Goal: Task Accomplishment & Management: Manage account settings

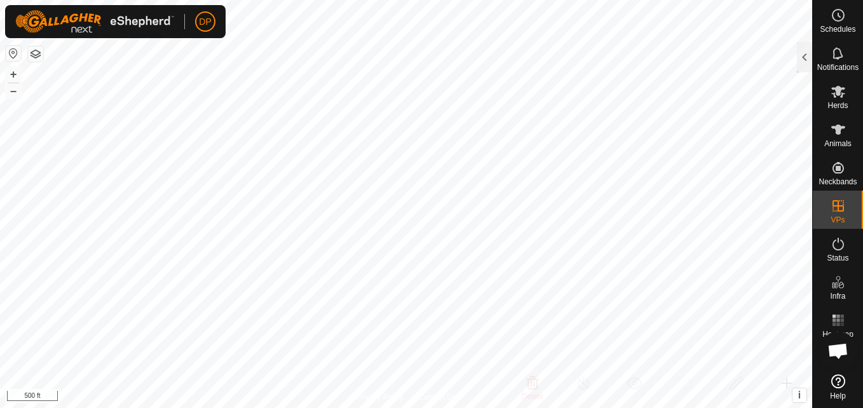
scroll to position [754, 0]
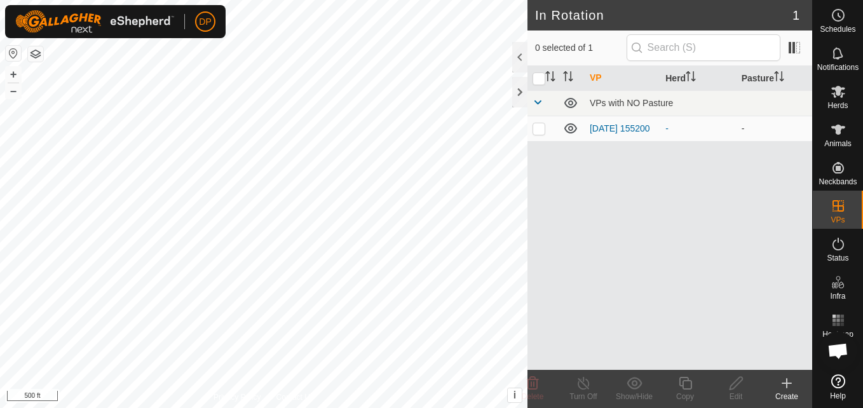
scroll to position [754, 0]
click at [34, 52] on button "button" at bounding box center [35, 53] width 15 height 15
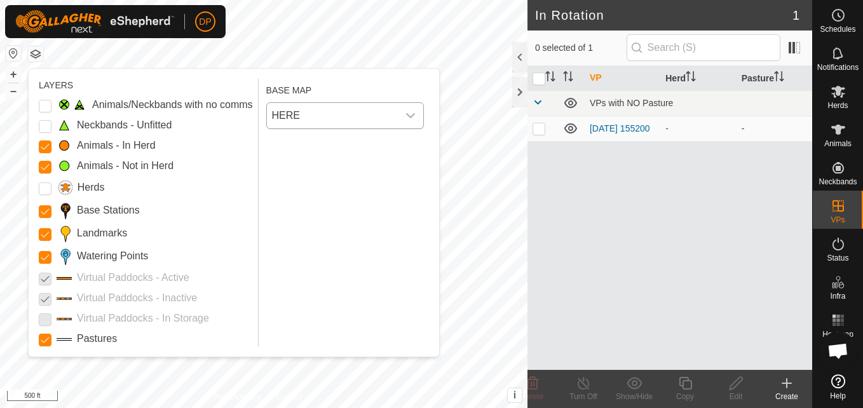
click at [412, 114] on icon "dropdown trigger" at bounding box center [410, 116] width 10 height 10
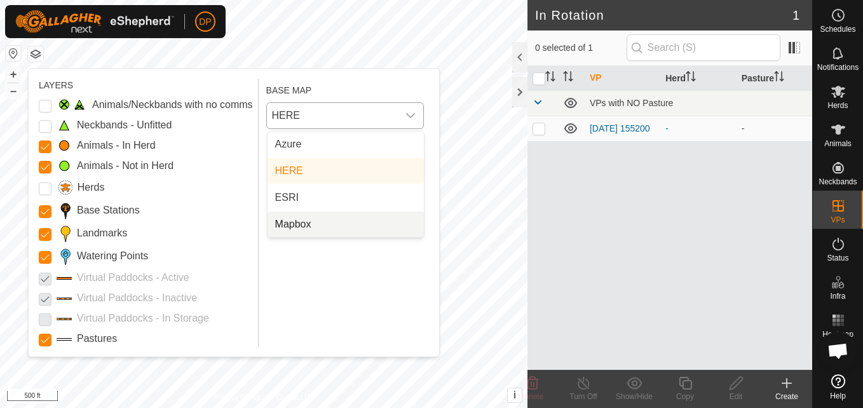
click at [369, 222] on li "Mapbox" at bounding box center [346, 224] width 156 height 25
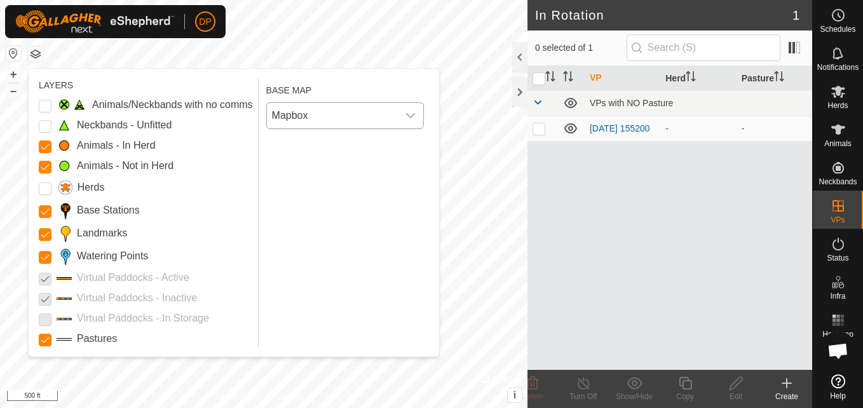
click at [410, 112] on icon "dropdown trigger" at bounding box center [410, 116] width 10 height 10
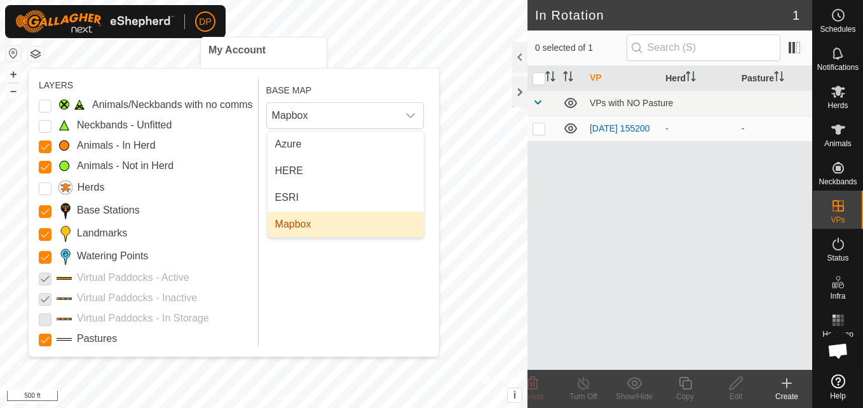
click at [294, 220] on li "Mapbox" at bounding box center [346, 224] width 156 height 25
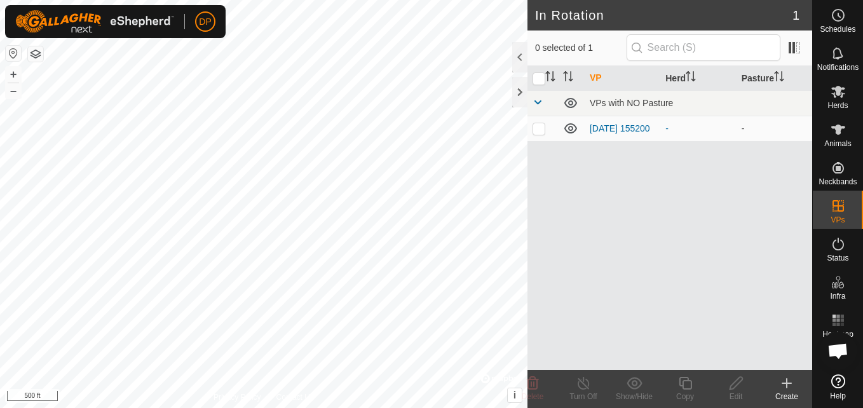
click at [36, 53] on button "button" at bounding box center [35, 53] width 15 height 15
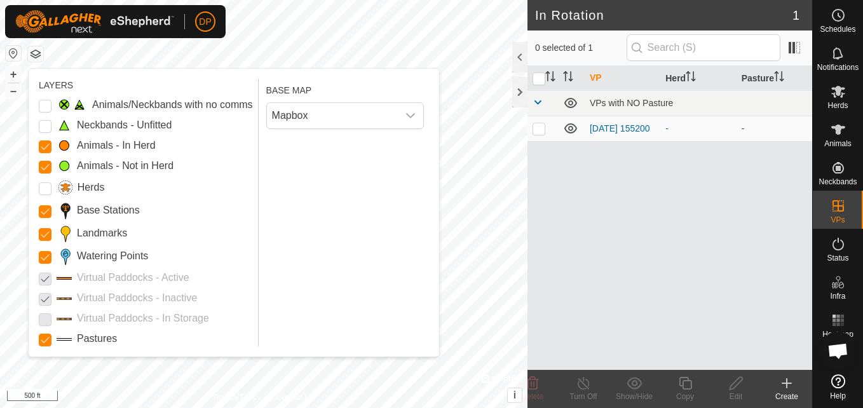
click at [36, 53] on button "button" at bounding box center [35, 53] width 15 height 15
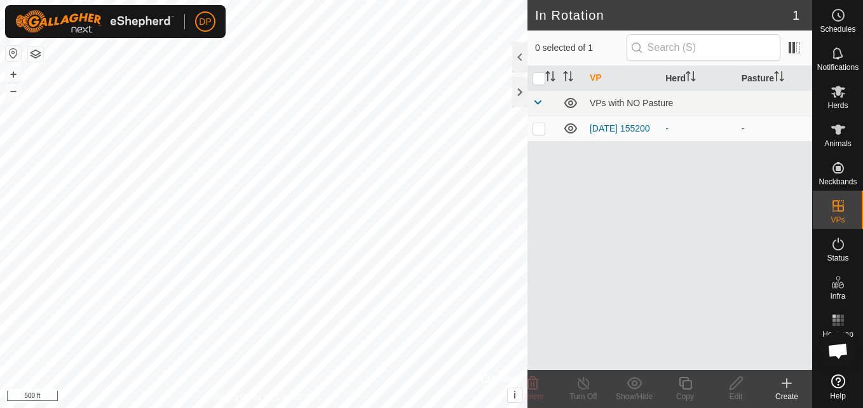
click at [36, 53] on button "button" at bounding box center [35, 53] width 15 height 15
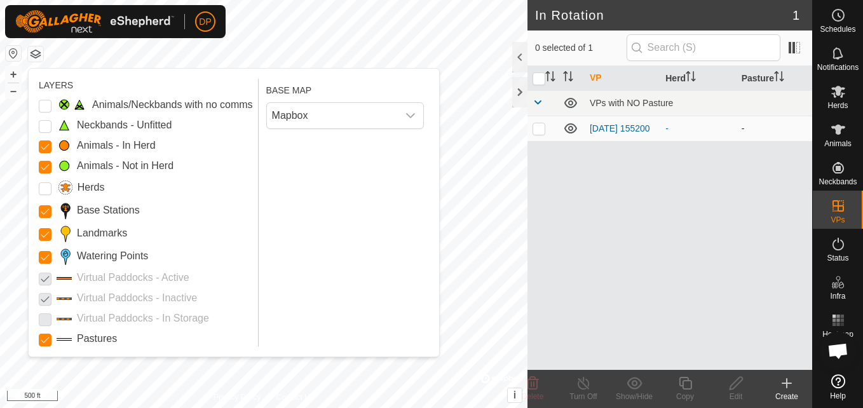
click at [539, 125] on p-checkbox at bounding box center [539, 128] width 13 height 10
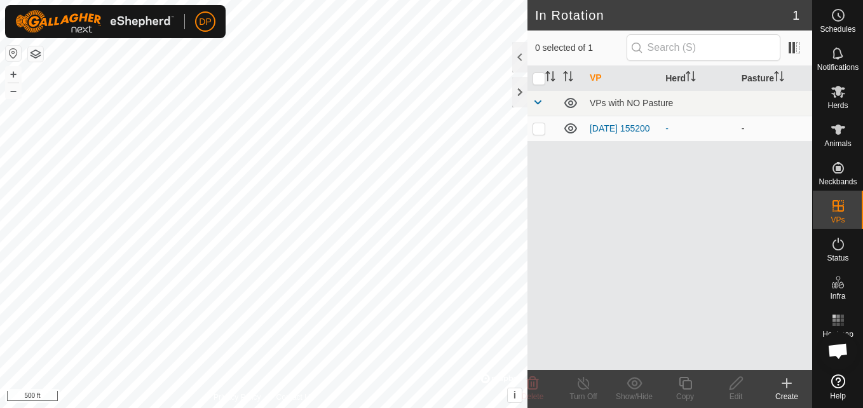
checkbox input "true"
click at [686, 383] on icon at bounding box center [686, 383] width 16 height 15
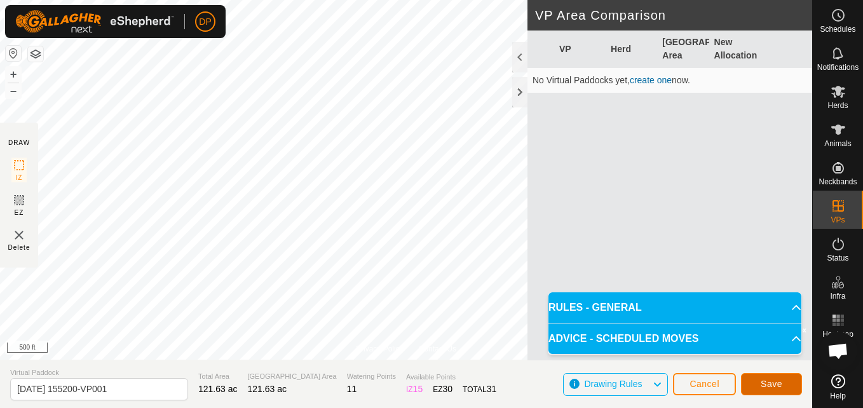
click at [777, 381] on span "Save" at bounding box center [772, 384] width 22 height 10
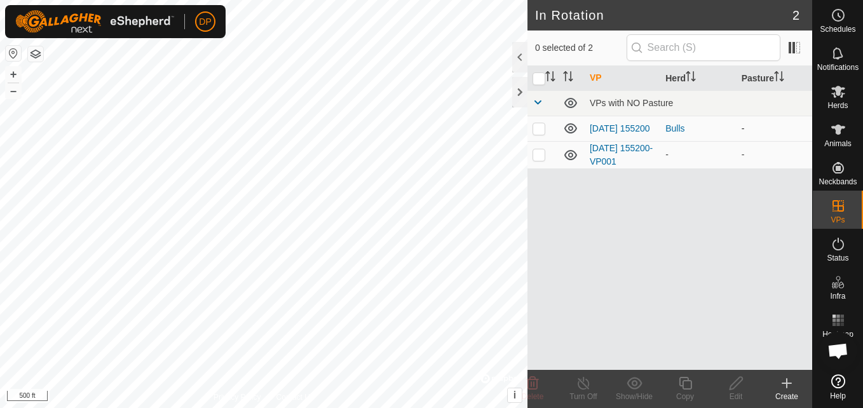
click at [540, 130] on p-checkbox at bounding box center [539, 128] width 13 height 10
checkbox input "false"
click at [537, 155] on p-checkbox at bounding box center [539, 154] width 13 height 10
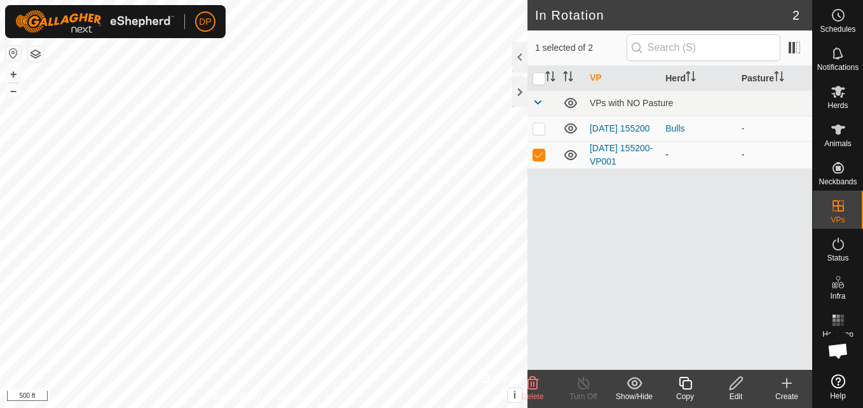
checkbox input "false"
click at [780, 77] on icon "Activate to sort" at bounding box center [779, 76] width 10 height 10
click at [728, 155] on div "-" at bounding box center [697, 154] width 65 height 13
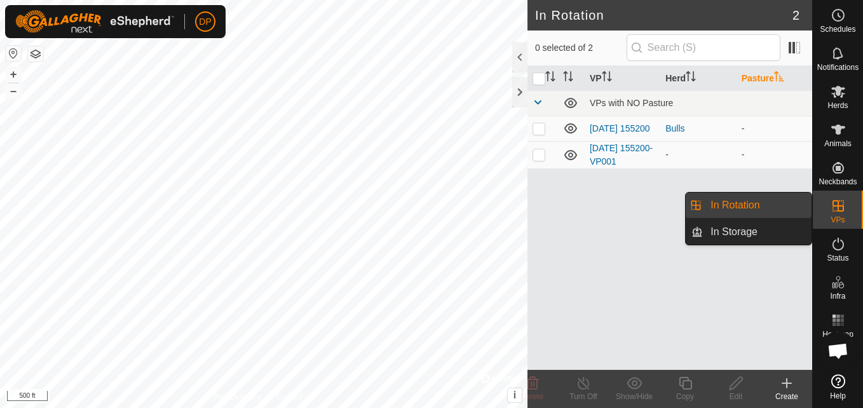
click at [778, 200] on link "In Rotation" at bounding box center [757, 205] width 109 height 25
click at [770, 226] on link "In Storage" at bounding box center [757, 231] width 109 height 25
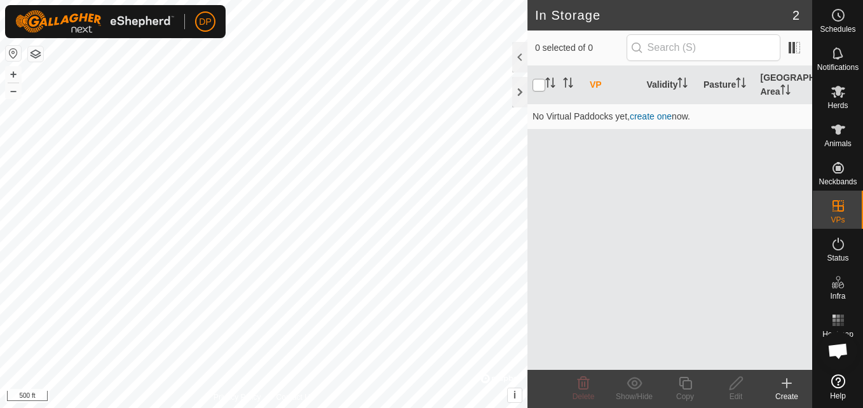
click at [536, 83] on input "checkbox" at bounding box center [539, 85] width 13 height 13
checkbox input "true"
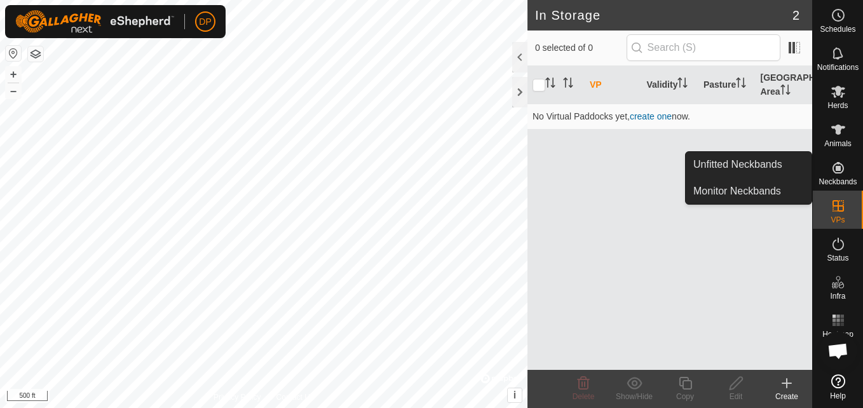
click at [764, 275] on div "VP Validity Pasture Grazing Area No Virtual Paddocks yet, create one now." at bounding box center [670, 218] width 285 height 304
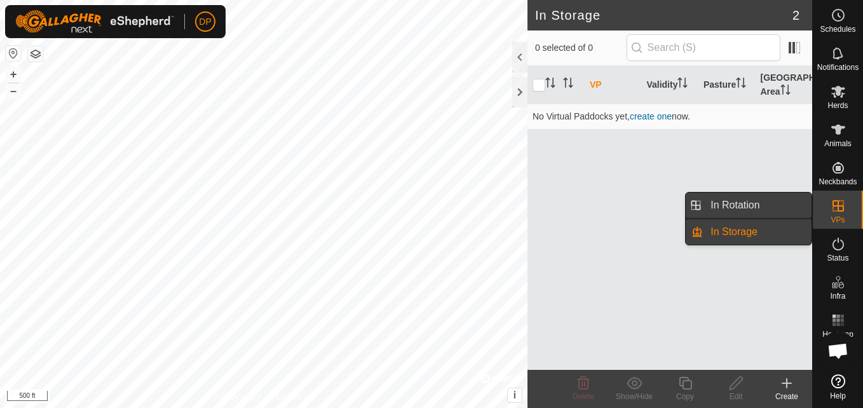
click at [803, 201] on link "In Rotation" at bounding box center [757, 205] width 109 height 25
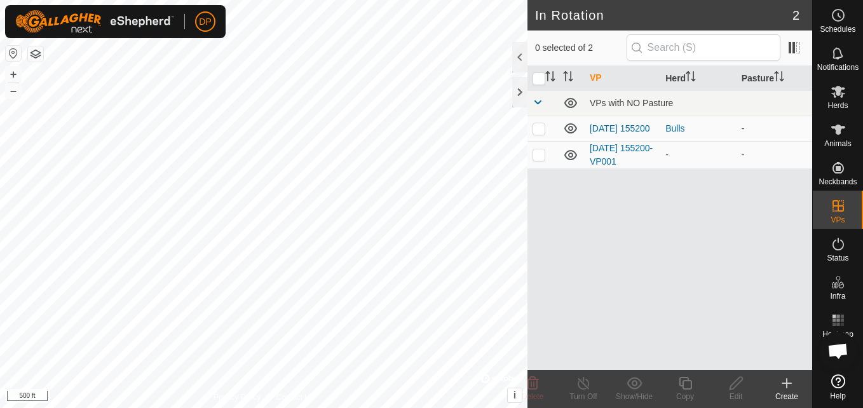
click at [536, 124] on p-checkbox at bounding box center [539, 128] width 13 height 10
checkbox input "false"
click at [627, 132] on td "[DATE] 155200" at bounding box center [623, 128] width 76 height 25
click at [632, 123] on link "[DATE] 155200" at bounding box center [620, 128] width 60 height 10
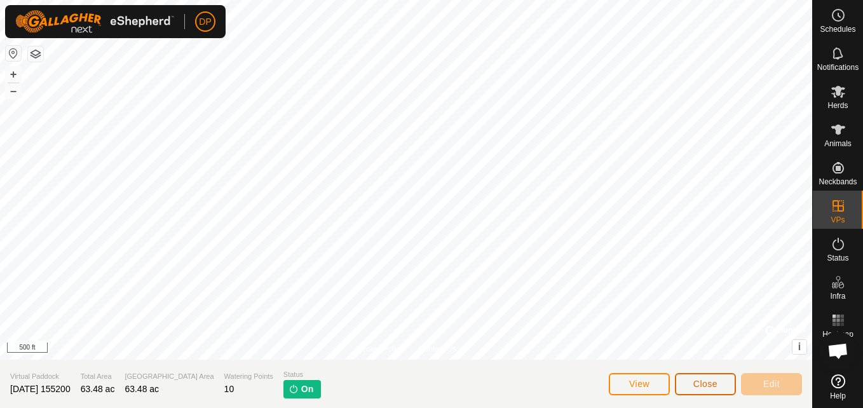
click at [710, 379] on span "Close" at bounding box center [705, 384] width 24 height 10
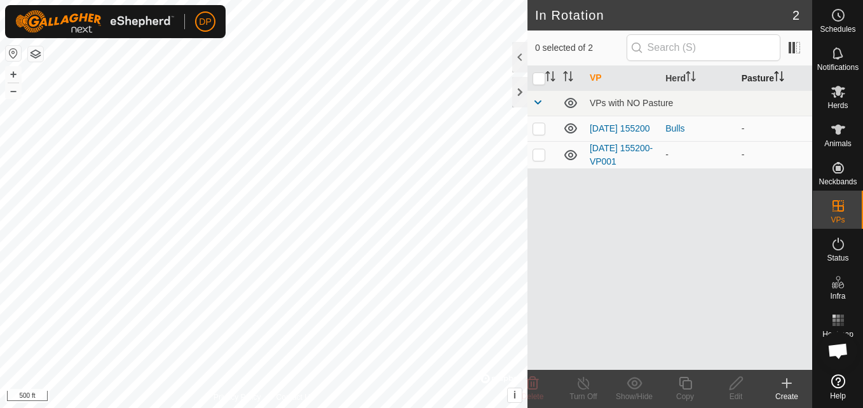
click at [777, 72] on icon "Activate to sort" at bounding box center [776, 76] width 1 height 10
click at [539, 156] on p-checkbox at bounding box center [539, 154] width 13 height 10
checkbox input "true"
click at [736, 381] on icon at bounding box center [736, 383] width 13 height 13
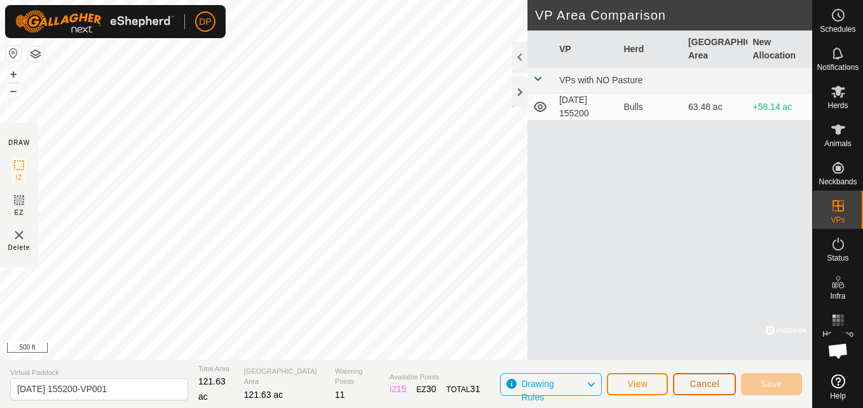
click at [698, 379] on span "Cancel" at bounding box center [705, 384] width 30 height 10
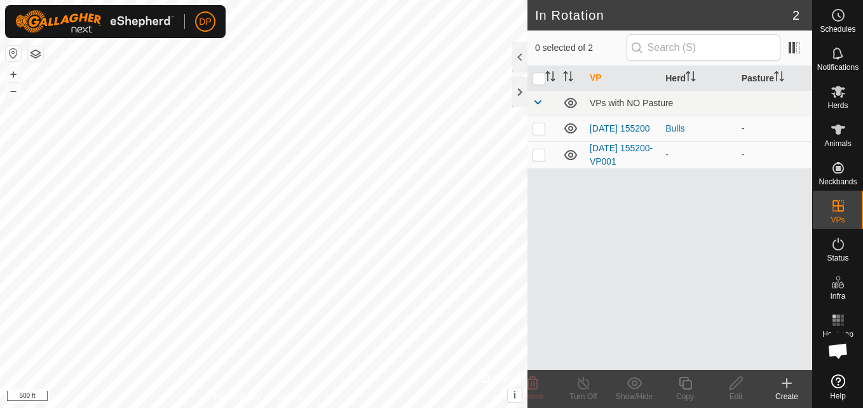
click at [538, 129] on p-checkbox at bounding box center [539, 128] width 13 height 10
click at [535, 207] on div "VP Herd Pasture VPs with NO Pasture 2025-08-31 155200 Bulls - 2025-08-31 155200…" at bounding box center [670, 218] width 285 height 304
click at [569, 132] on icon at bounding box center [570, 128] width 15 height 15
click at [780, 77] on icon "Activate to sort" at bounding box center [779, 76] width 10 height 10
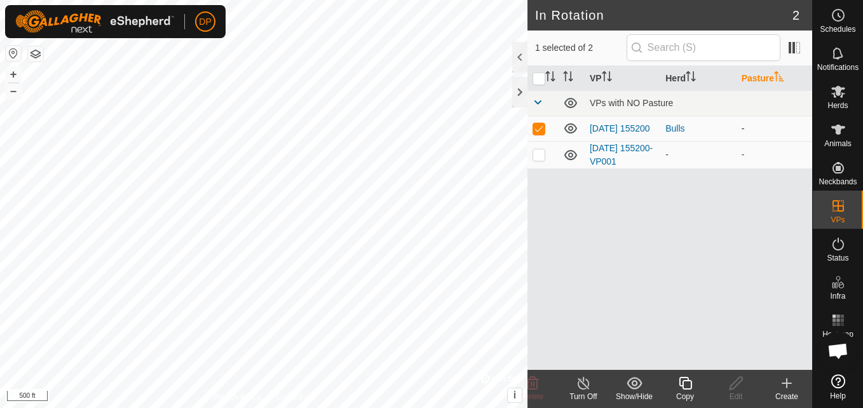
click at [780, 77] on icon "Activate to sort" at bounding box center [779, 76] width 10 height 10
click at [610, 74] on icon "Activate to sort" at bounding box center [607, 76] width 10 height 10
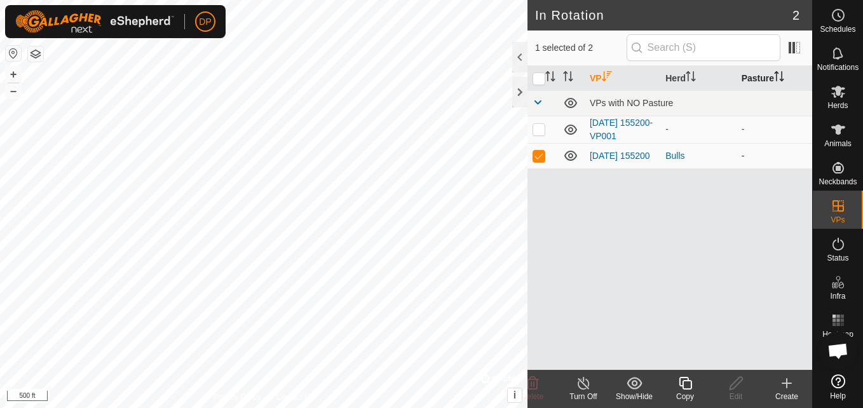
click at [538, 156] on p-checkbox at bounding box center [539, 156] width 13 height 10
click at [543, 158] on p-checkbox at bounding box center [539, 156] width 13 height 10
checkbox input "false"
click at [540, 132] on p-checkbox at bounding box center [539, 129] width 13 height 10
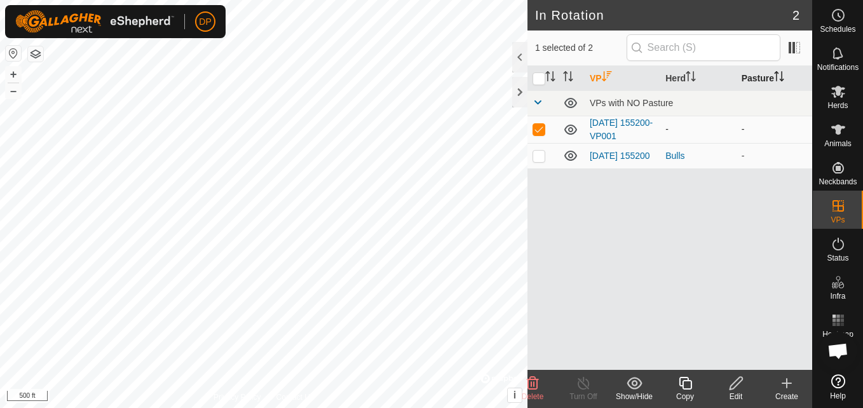
click at [540, 132] on p-checkbox at bounding box center [539, 129] width 13 height 10
checkbox input "false"
click at [681, 156] on div "Bulls" at bounding box center [697, 155] width 65 height 13
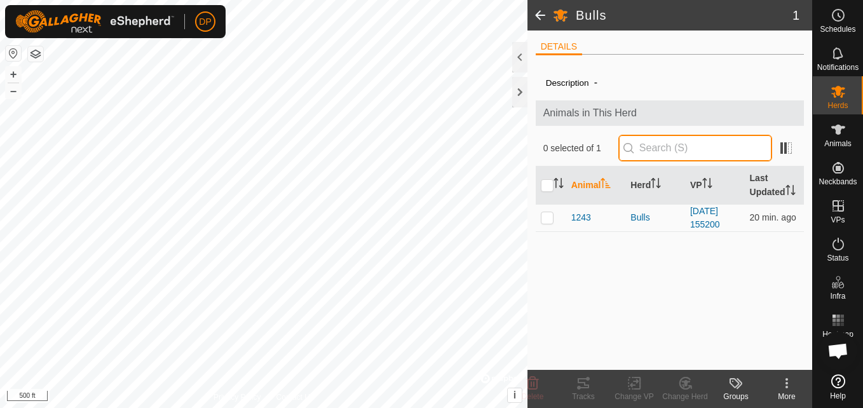
click at [692, 146] on input "text" at bounding box center [695, 148] width 154 height 27
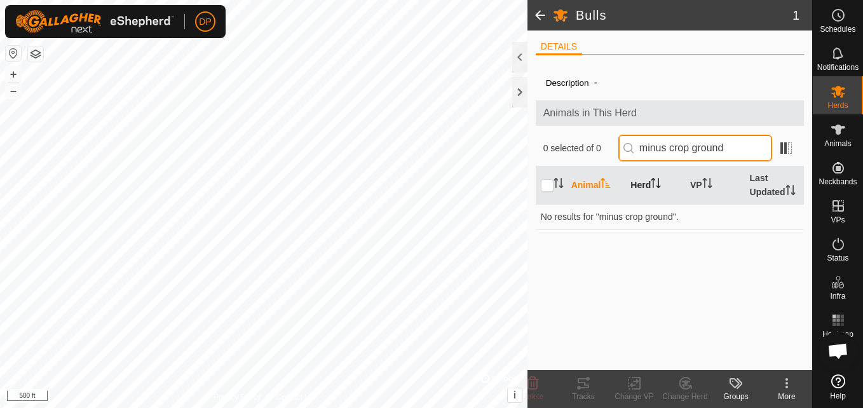
type input "minus crop ground"
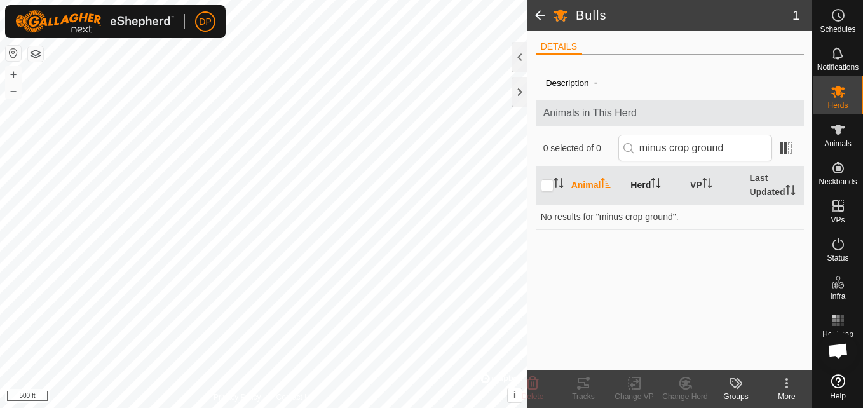
click at [652, 182] on icon "Activate to sort" at bounding box center [656, 183] width 10 height 10
click at [734, 383] on icon at bounding box center [735, 383] width 15 height 15
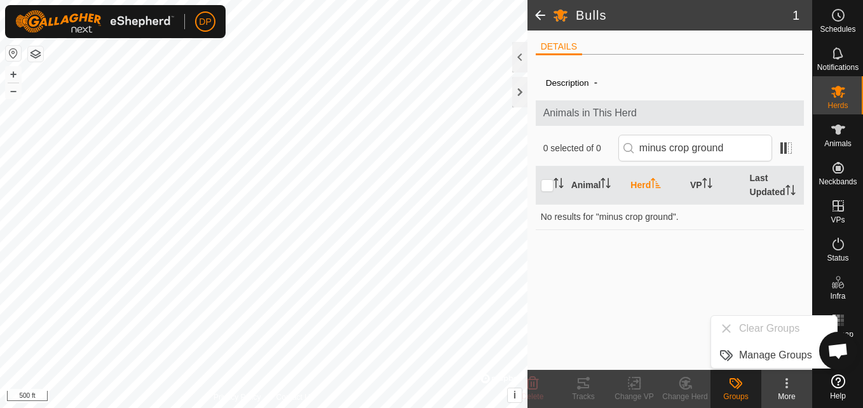
click at [691, 316] on div "Description - Animals in This Herd 0 selected of 0 minus crop ground Animal Her…" at bounding box center [670, 217] width 269 height 305
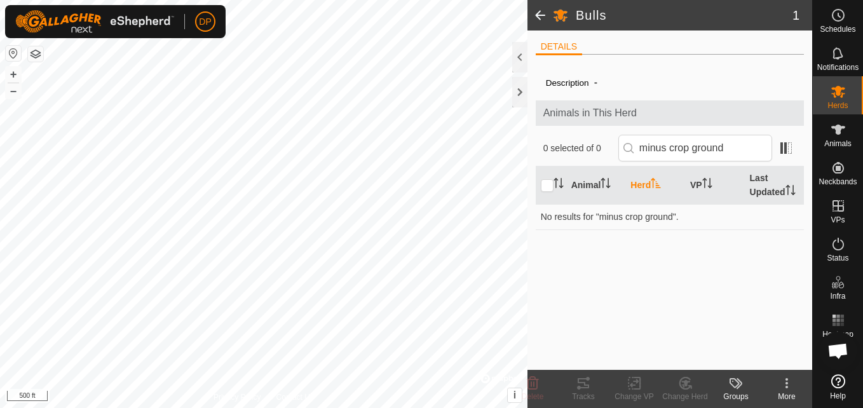
click at [787, 386] on icon at bounding box center [786, 383] width 15 height 15
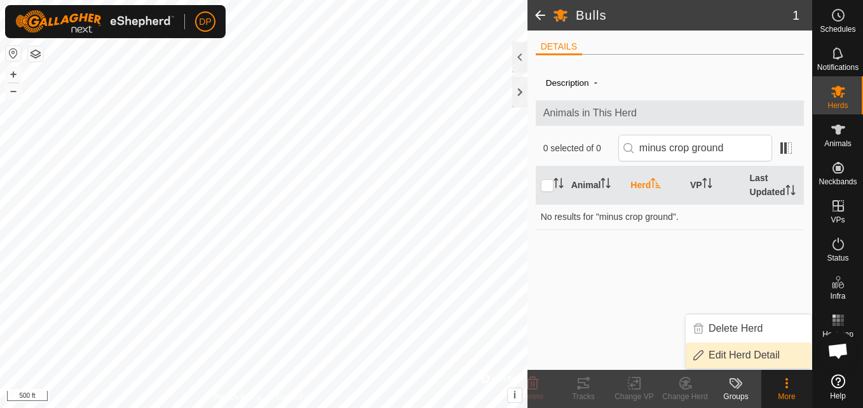
click at [724, 351] on link "Edit Herd Detail" at bounding box center [749, 355] width 126 height 25
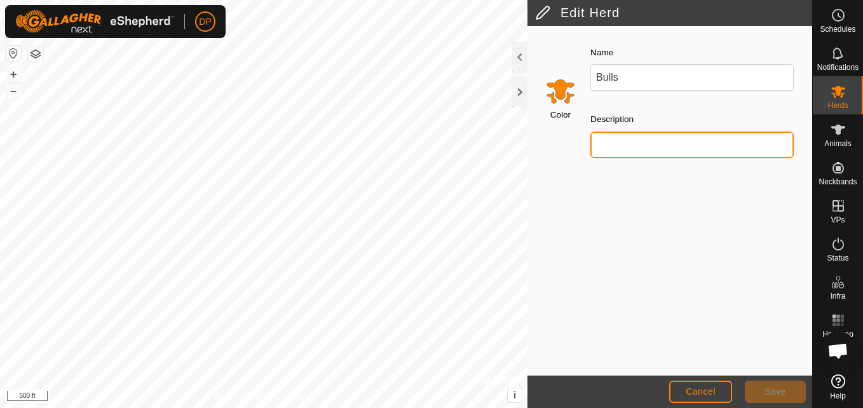
click at [628, 144] on input "Description" at bounding box center [691, 145] width 203 height 27
type input "excludeing crop ground"
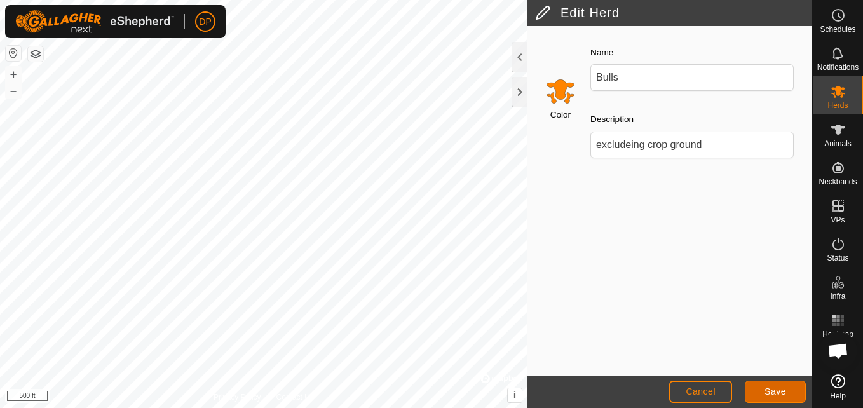
click at [775, 386] on span "Save" at bounding box center [776, 391] width 22 height 10
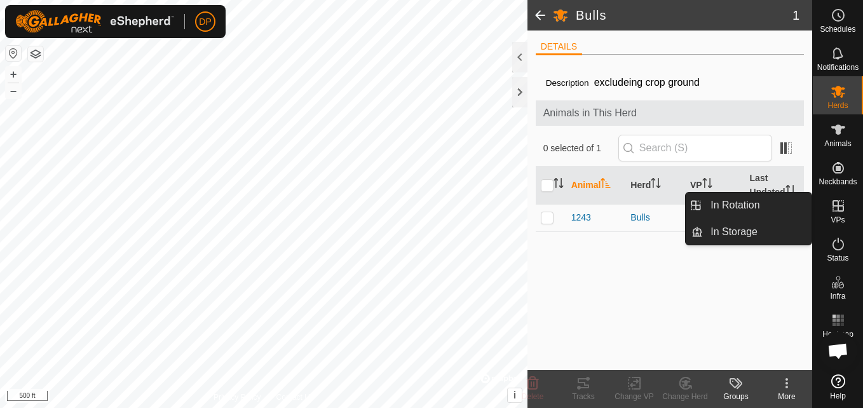
click at [846, 203] on es-virtualpaddocks-svg-icon at bounding box center [838, 206] width 23 height 20
click at [761, 205] on link "In Rotation" at bounding box center [757, 205] width 109 height 25
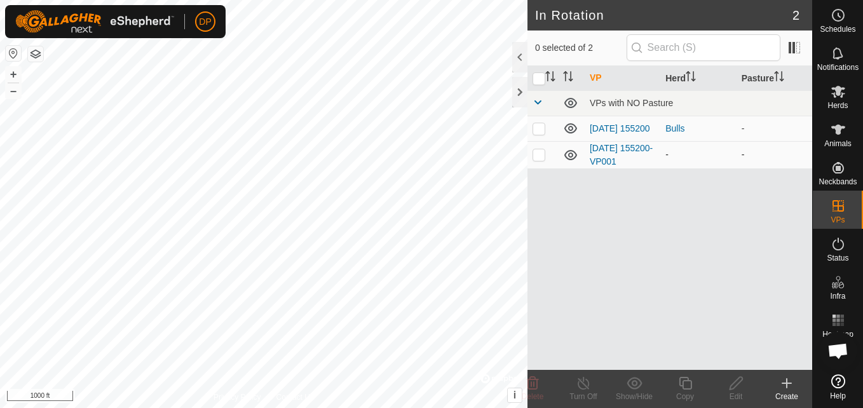
click at [538, 160] on p-checkbox at bounding box center [539, 154] width 13 height 10
checkbox input "false"
click at [522, 57] on div at bounding box center [519, 57] width 15 height 31
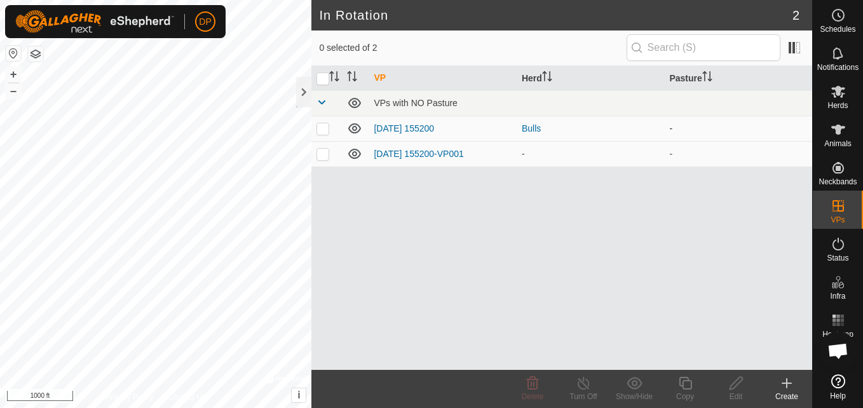
click at [688, 128] on td "-" at bounding box center [738, 128] width 148 height 25
click at [709, 79] on icon "Activate to sort" at bounding box center [710, 80] width 4 height 3
click at [705, 121] on td "-" at bounding box center [738, 128] width 148 height 25
click at [688, 126] on td "-" at bounding box center [738, 128] width 148 height 25
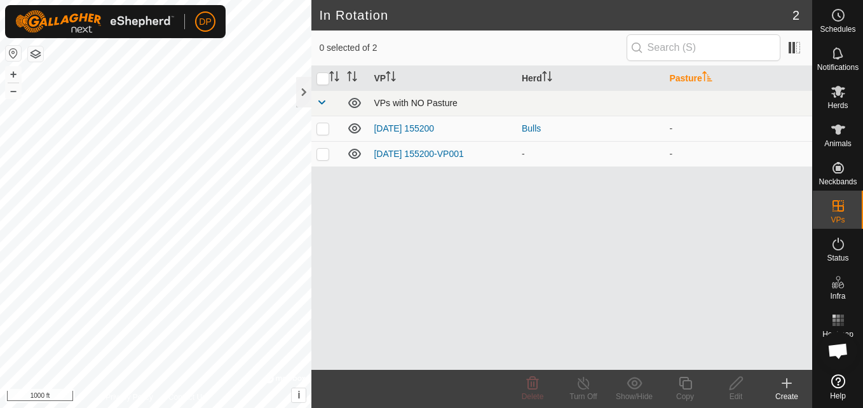
drag, startPoint x: 688, startPoint y: 127, endPoint x: 683, endPoint y: 113, distance: 15.1
click at [683, 113] on td "VPs with NO Pasture" at bounding box center [591, 102] width 444 height 25
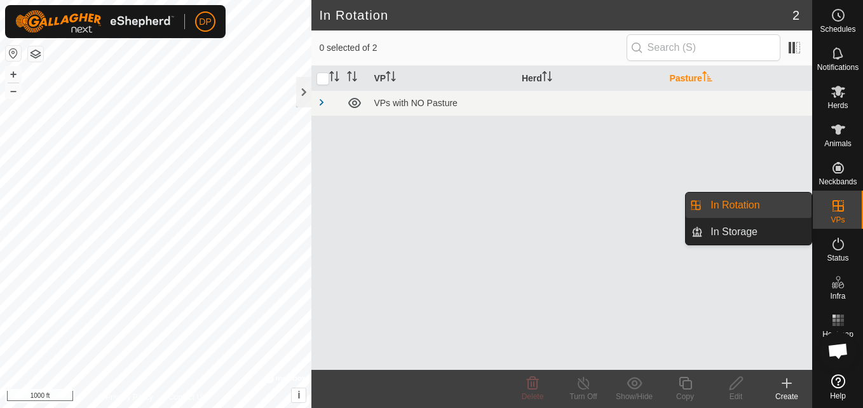
click at [833, 200] on icon at bounding box center [838, 205] width 15 height 15
click at [773, 204] on link "In Rotation" at bounding box center [757, 205] width 109 height 25
click at [735, 231] on link "In Storage" at bounding box center [757, 231] width 109 height 25
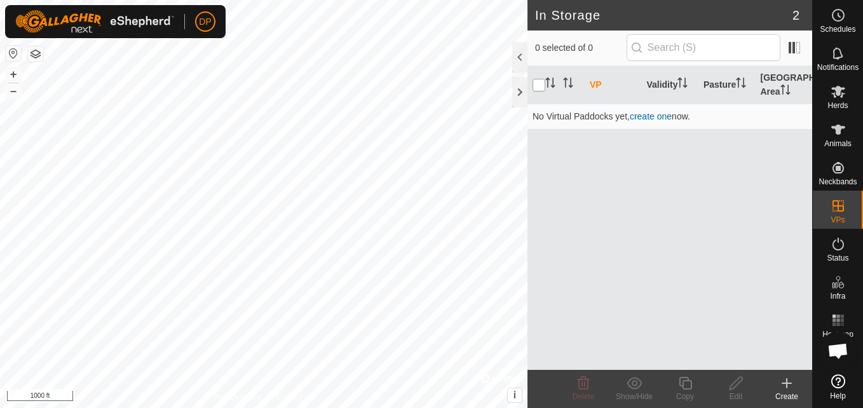
click at [536, 84] on input "checkbox" at bounding box center [539, 85] width 13 height 13
checkbox input "true"
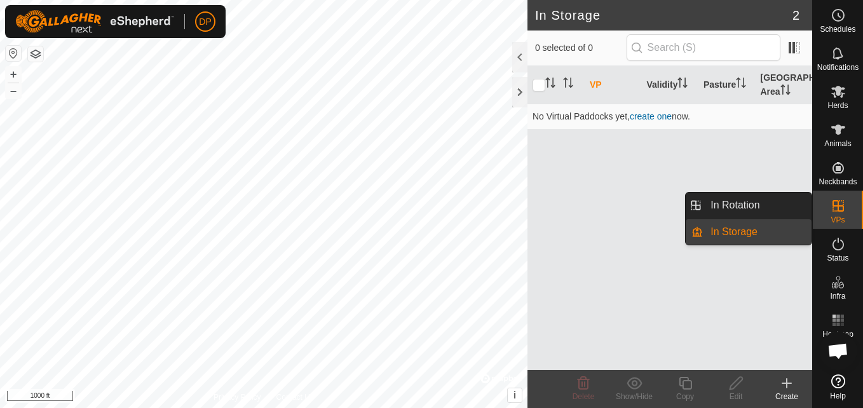
click at [835, 205] on icon at bounding box center [838, 205] width 15 height 15
click at [792, 200] on link "In Rotation" at bounding box center [757, 205] width 109 height 25
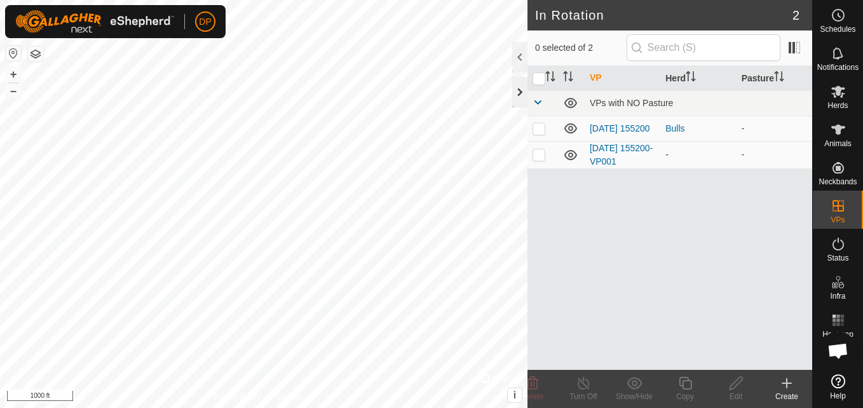
click at [524, 97] on div at bounding box center [519, 92] width 15 height 31
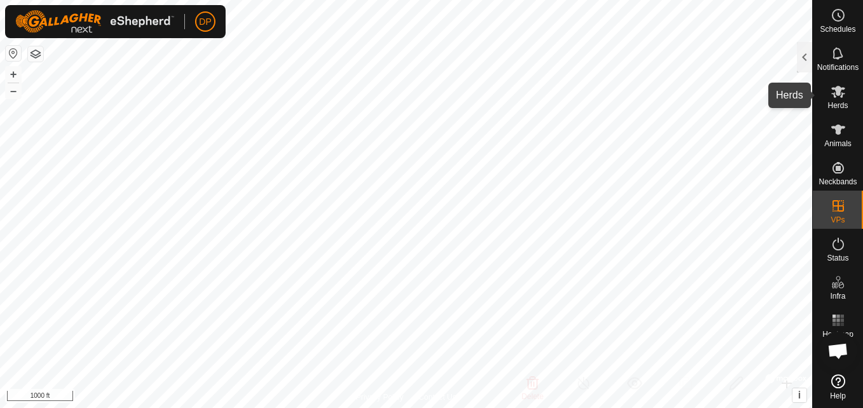
click at [838, 93] on icon at bounding box center [838, 92] width 14 height 12
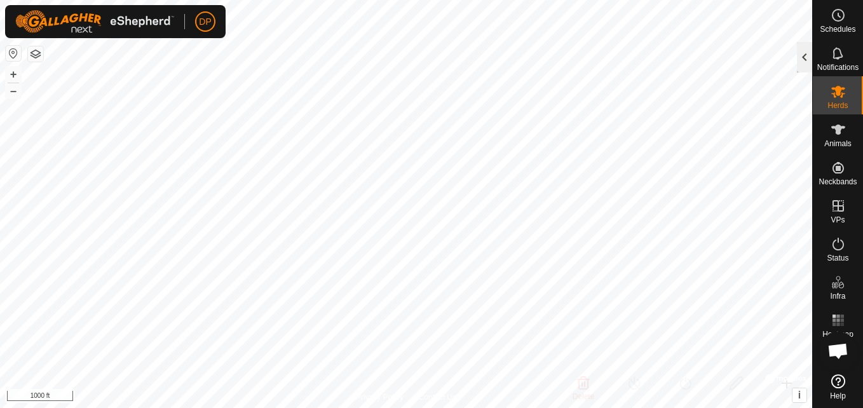
click at [802, 60] on div at bounding box center [804, 57] width 15 height 31
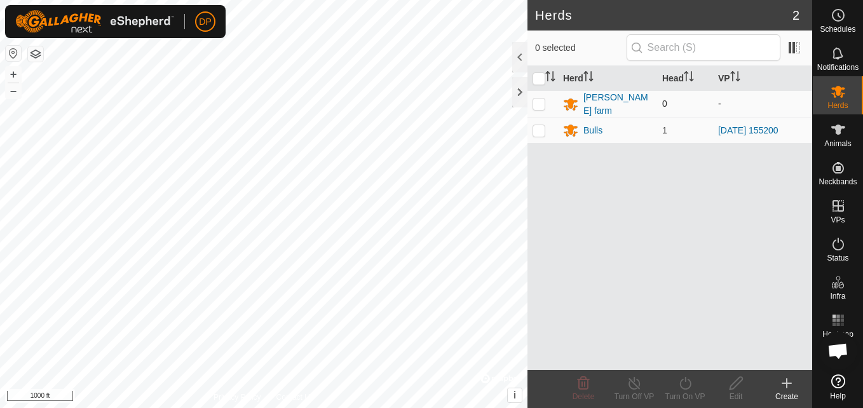
click at [536, 106] on p-checkbox at bounding box center [539, 104] width 13 height 10
checkbox input "false"
click at [543, 126] on p-checkbox at bounding box center [539, 130] width 13 height 10
click at [538, 128] on p-checkbox at bounding box center [539, 130] width 13 height 10
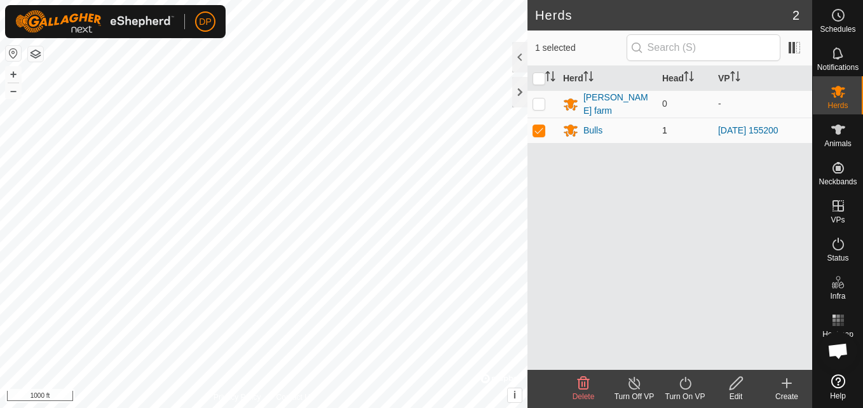
checkbox input "false"
click at [536, 104] on p-checkbox at bounding box center [539, 104] width 13 height 10
click at [534, 104] on p-checkbox at bounding box center [539, 104] width 13 height 10
click at [544, 104] on p-checkbox at bounding box center [539, 104] width 13 height 10
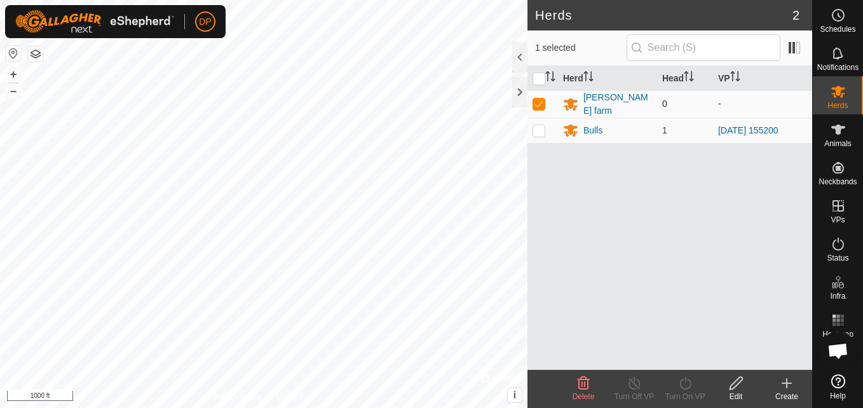
checkbox input "false"
click at [542, 131] on p-checkbox at bounding box center [539, 130] width 13 height 10
checkbox input "false"
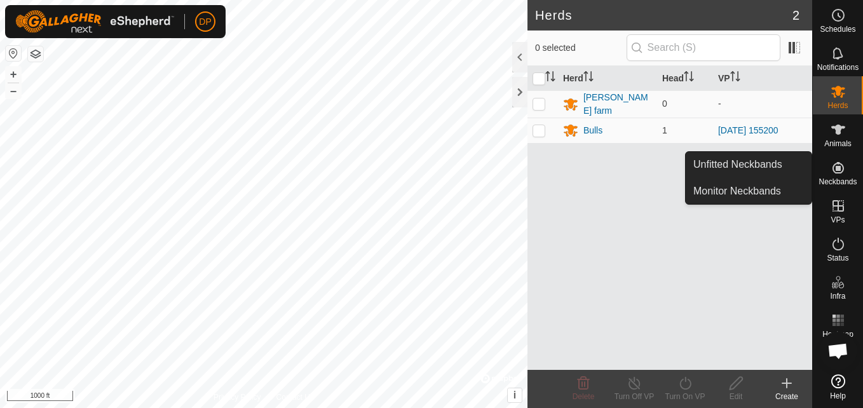
click at [838, 168] on icon at bounding box center [838, 167] width 11 height 11
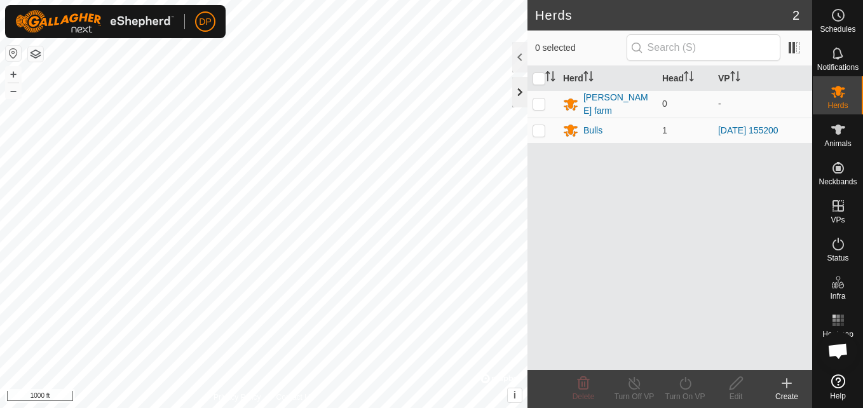
click at [519, 94] on div at bounding box center [519, 92] width 15 height 31
click at [840, 378] on icon at bounding box center [838, 381] width 14 height 14
click at [836, 382] on icon at bounding box center [838, 381] width 14 height 14
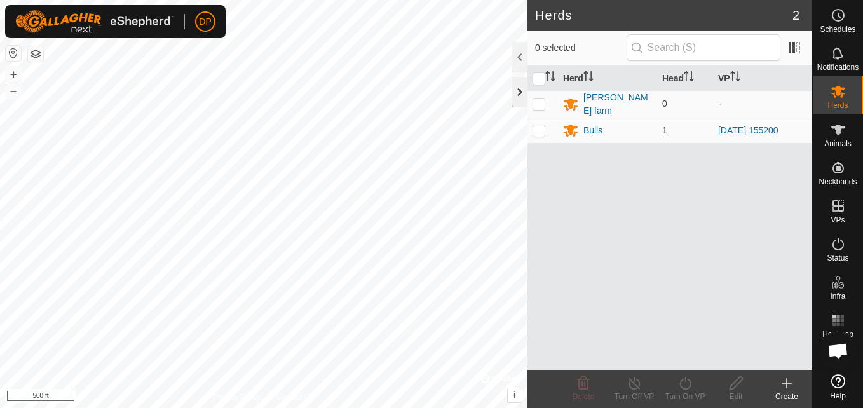
click at [516, 87] on div at bounding box center [519, 92] width 15 height 31
